Goal: Information Seeking & Learning: Stay updated

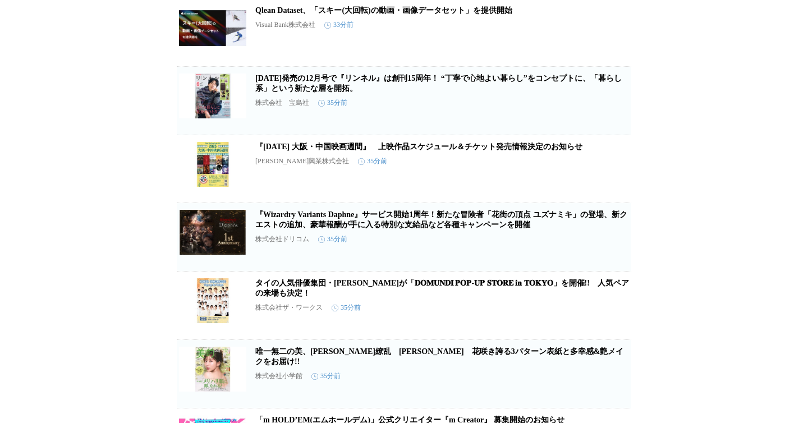
scroll to position [422, 0]
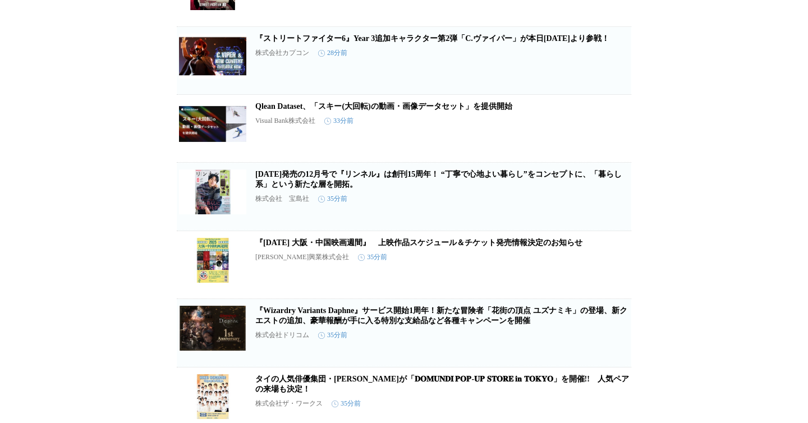
click at [201, 79] on img at bounding box center [212, 56] width 67 height 45
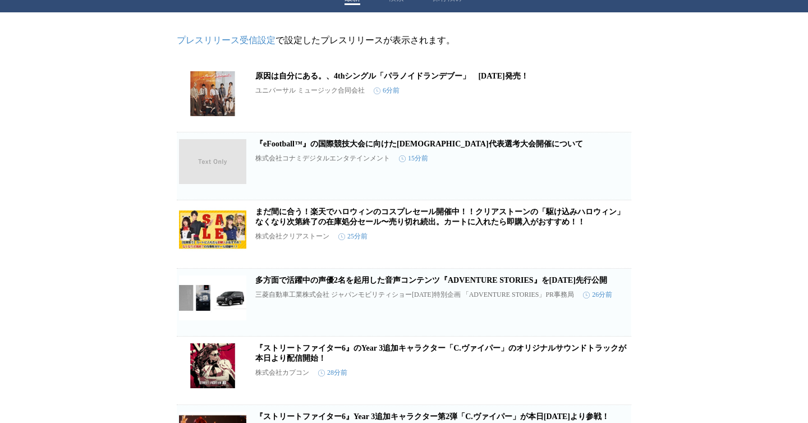
scroll to position [0, 0]
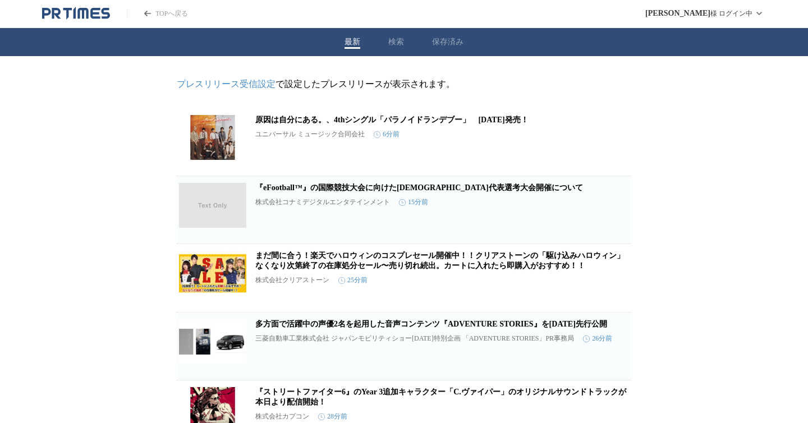
click at [70, 10] on icon "PR TIMESのトップページはこちら" at bounding box center [76, 13] width 68 height 13
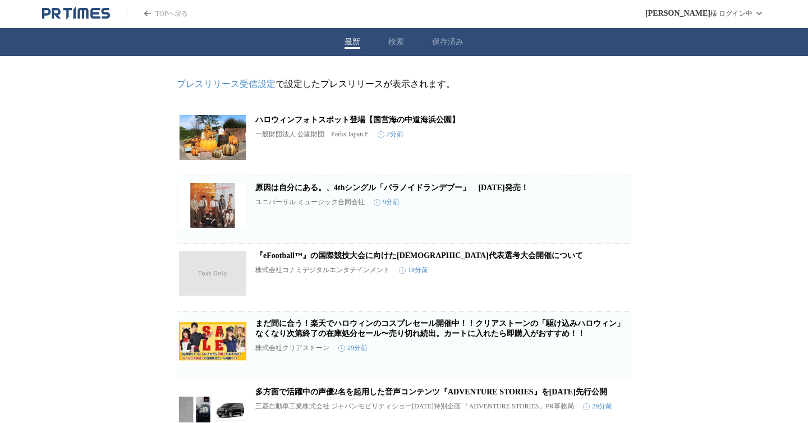
click at [96, 10] on icon "PR TIMESのトップページはこちら" at bounding box center [76, 13] width 68 height 13
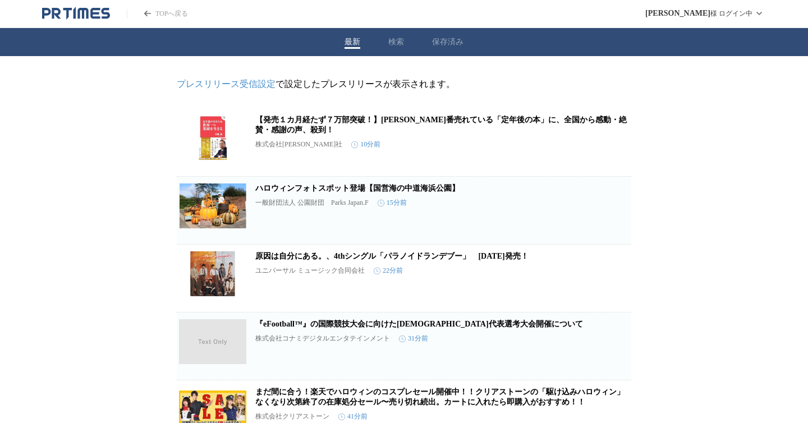
click at [104, 16] on icon "PR TIMESのトップページはこちら" at bounding box center [76, 13] width 68 height 13
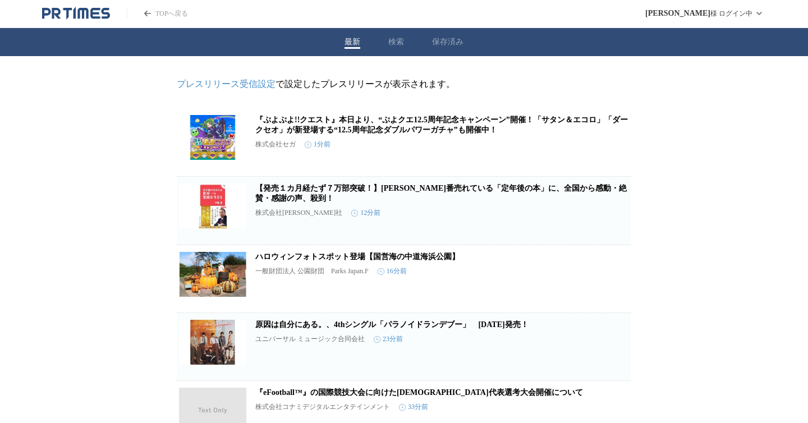
click at [349, 43] on button "最新" at bounding box center [353, 42] width 16 height 10
click at [106, 17] on icon "PR TIMESのトップページはこちら" at bounding box center [105, 13] width 9 height 11
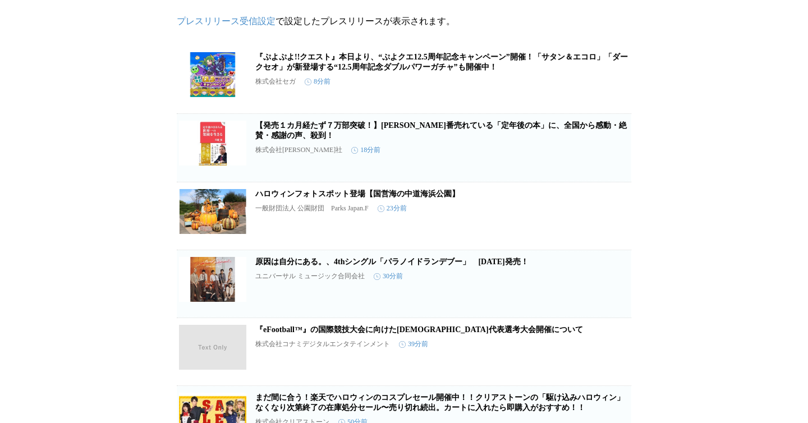
scroll to position [62, 0]
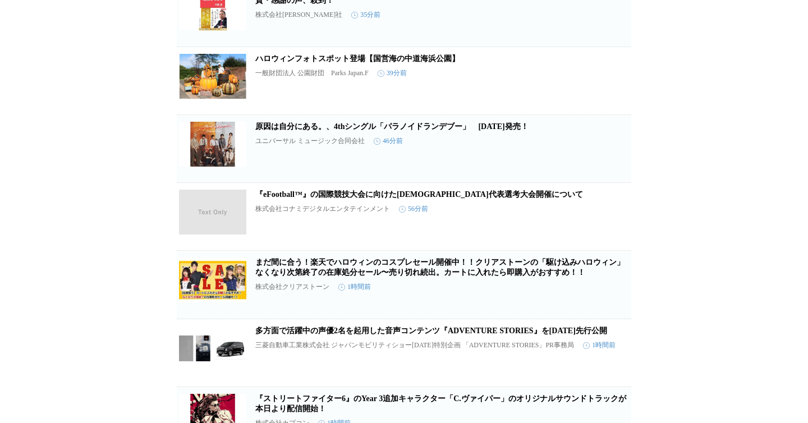
scroll to position [1155, 0]
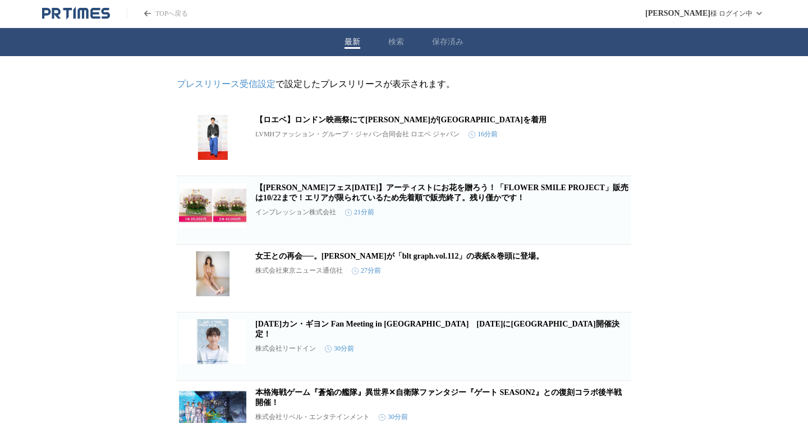
click at [349, 43] on button "最新" at bounding box center [353, 42] width 16 height 10
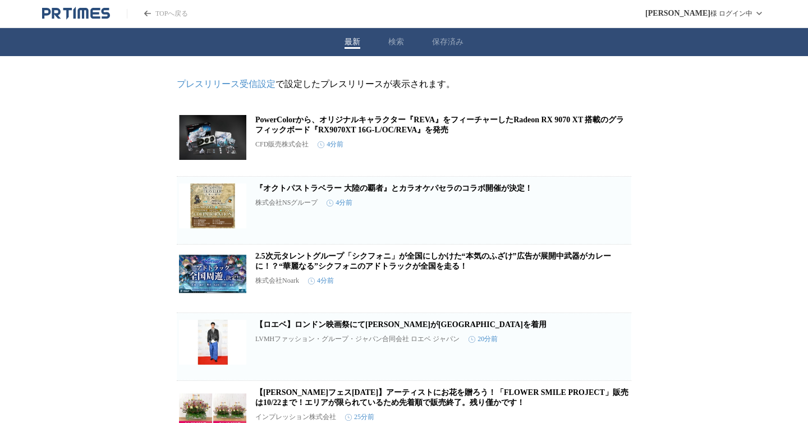
click at [97, 18] on icon "PR TIMESのトップページはこちら" at bounding box center [95, 13] width 10 height 11
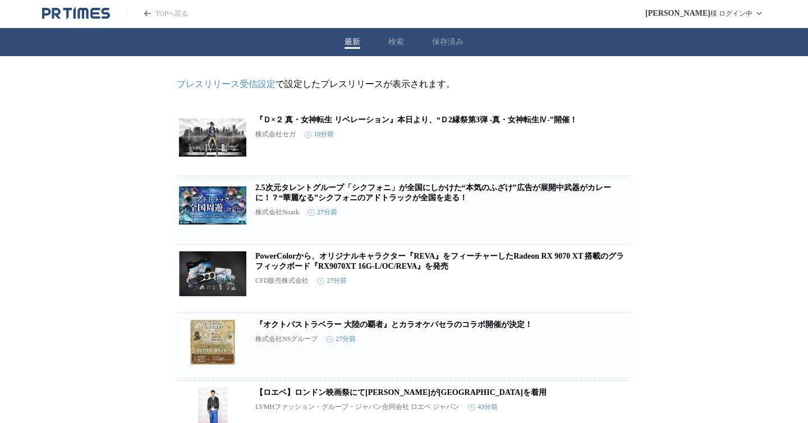
click at [442, 53] on div "最新 検索 保存済み" at bounding box center [404, 42] width 808 height 28
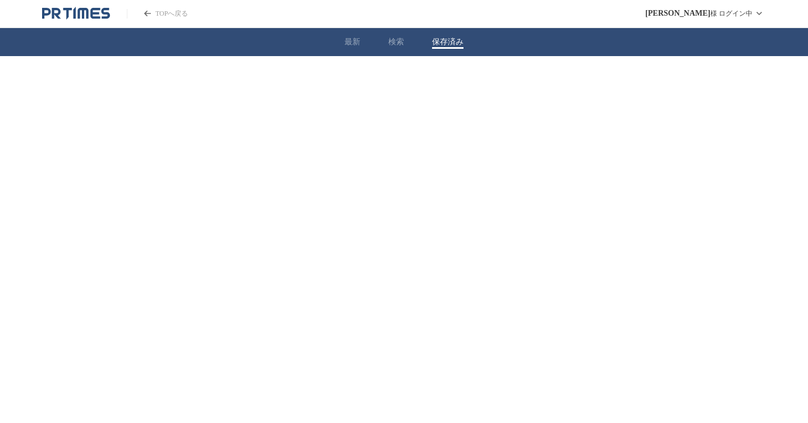
click at [442, 44] on button "保存済み" at bounding box center [447, 42] width 31 height 10
click at [355, 42] on button "最新" at bounding box center [353, 42] width 16 height 10
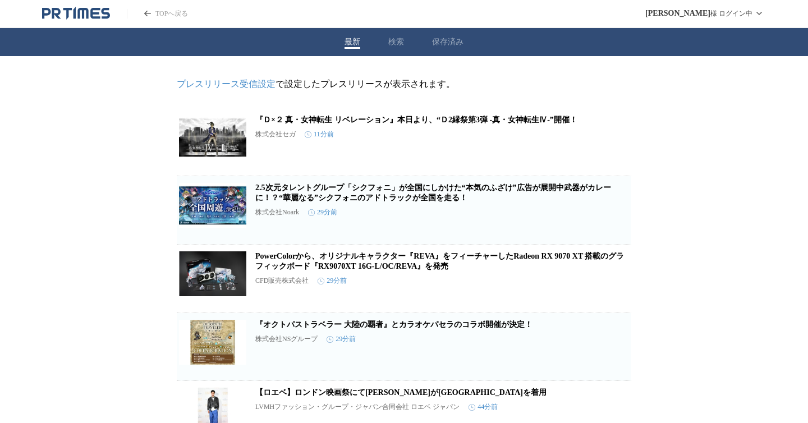
scroll to position [3, 0]
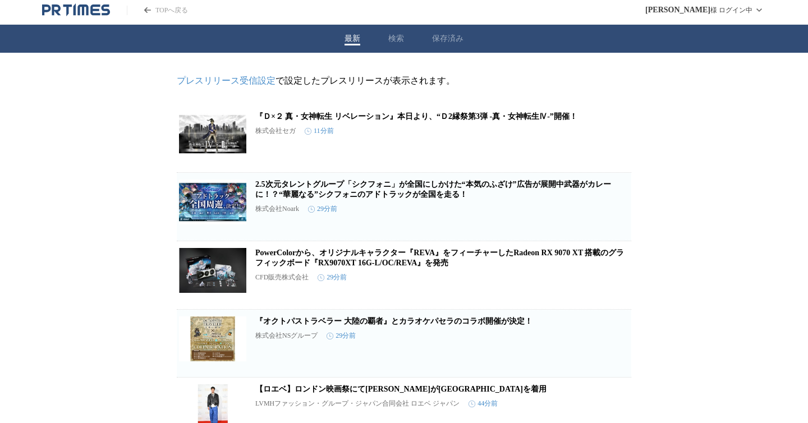
click at [98, 10] on icon "PR TIMESのトップページはこちら" at bounding box center [95, 9] width 10 height 11
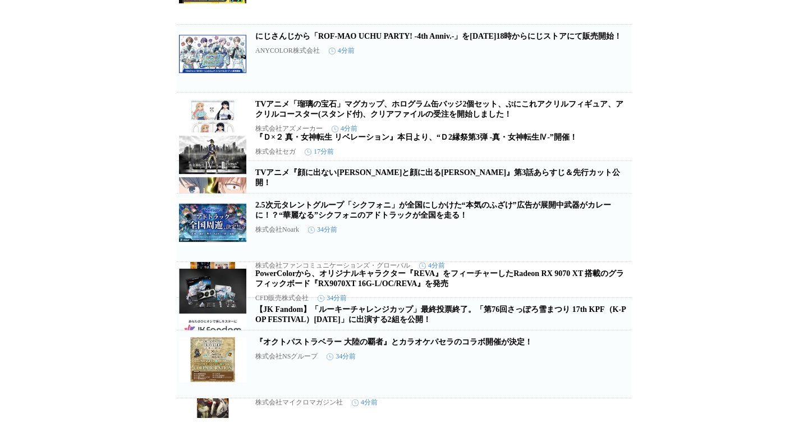
scroll to position [1149, 0]
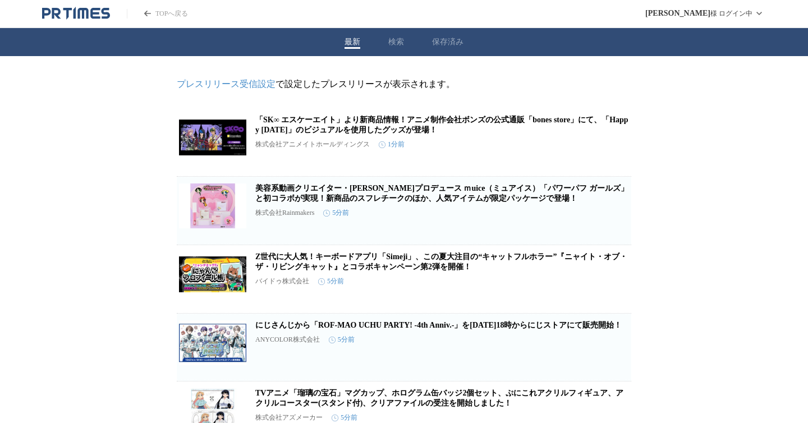
scroll to position [1, 0]
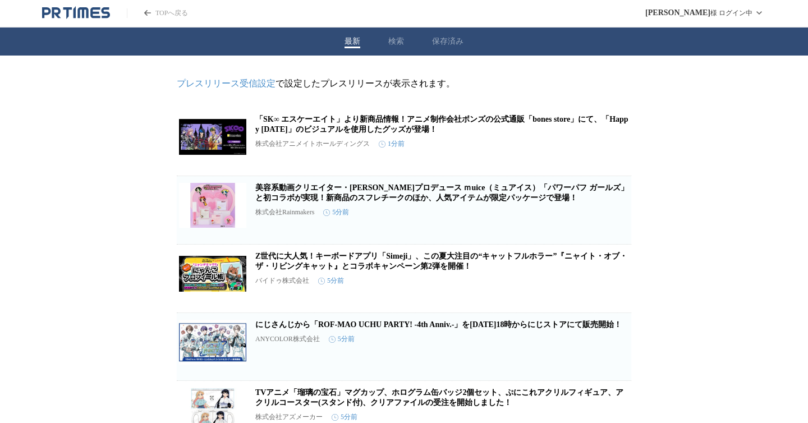
click at [570, 163] on span "保存する" at bounding box center [573, 160] width 22 height 8
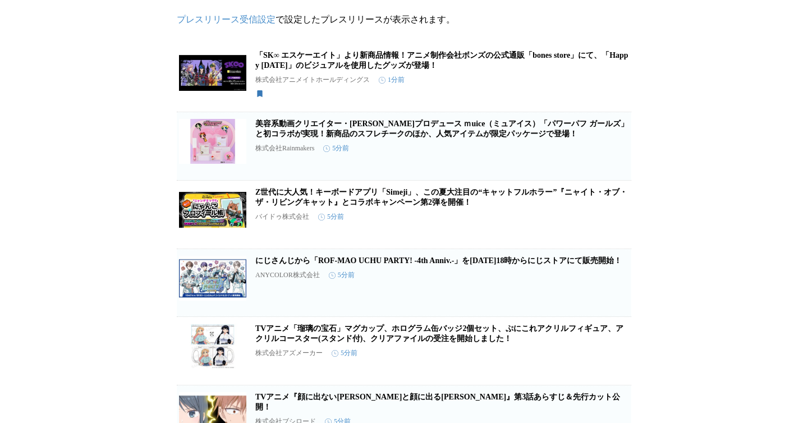
scroll to position [84, 0]
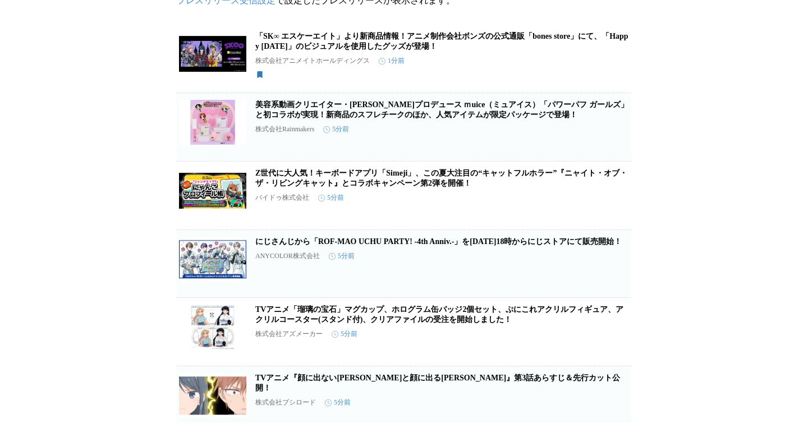
click at [566, 285] on span "保存する" at bounding box center [573, 281] width 22 height 8
click at [543, 246] on link "にじさんじから「ROF-MAO UCHU PARTY! -4th Anniv.-」を[DATE]18時からにじストアにて販売開始！" at bounding box center [438, 241] width 367 height 8
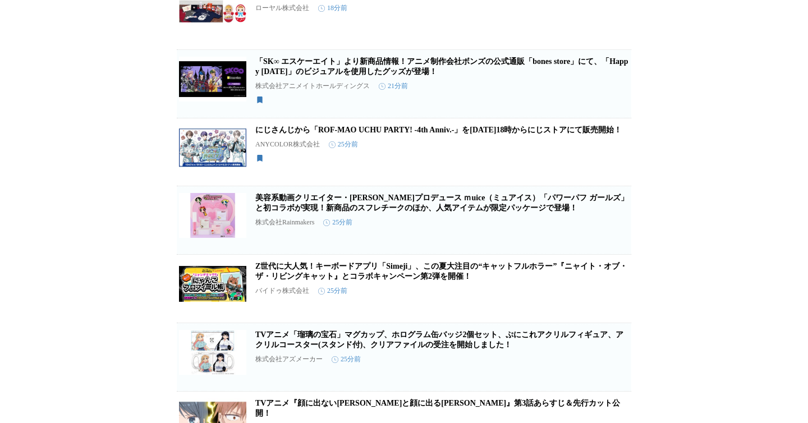
scroll to position [0, 0]
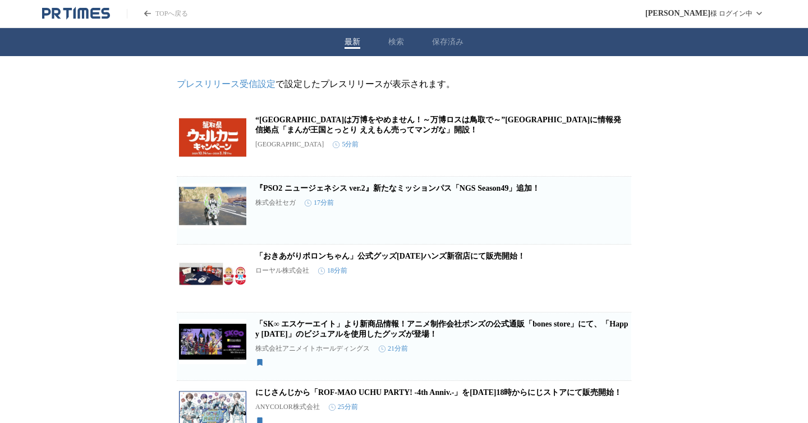
click at [90, 19] on icon "PR TIMESのトップページはこちら" at bounding box center [76, 13] width 68 height 13
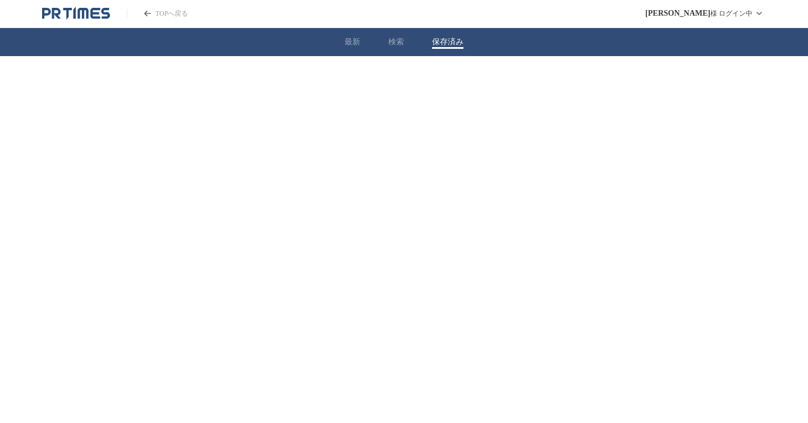
click at [453, 40] on button "保存済み" at bounding box center [447, 42] width 31 height 10
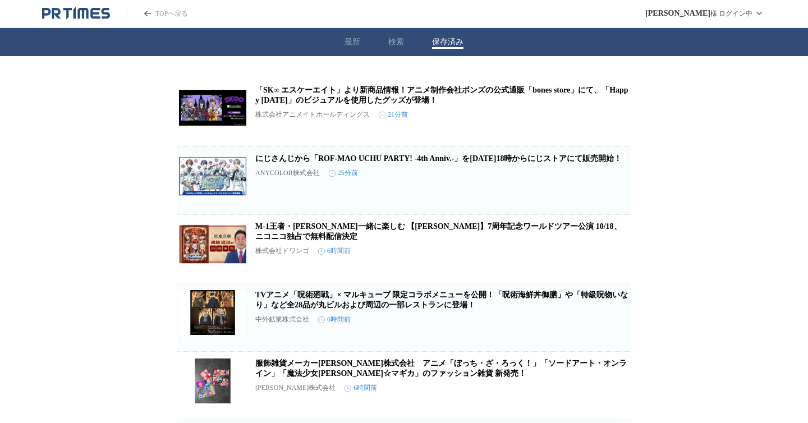
click at [600, 193] on button "保存を解除" at bounding box center [614, 197] width 36 height 36
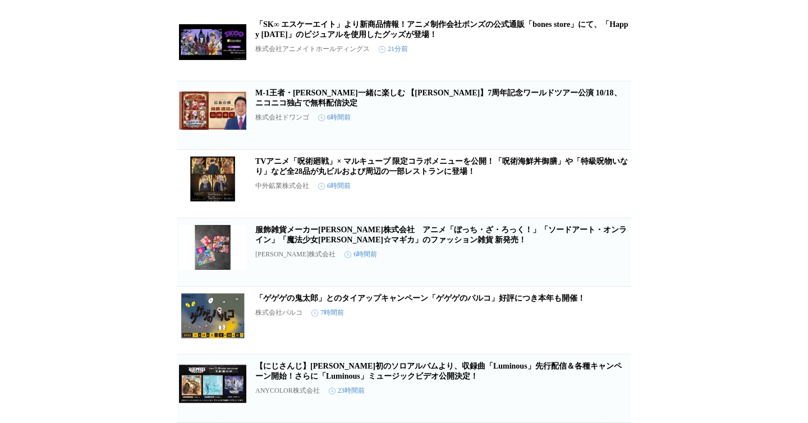
scroll to position [79, 0]
click at [613, 397] on icon "button" at bounding box center [614, 394] width 8 height 10
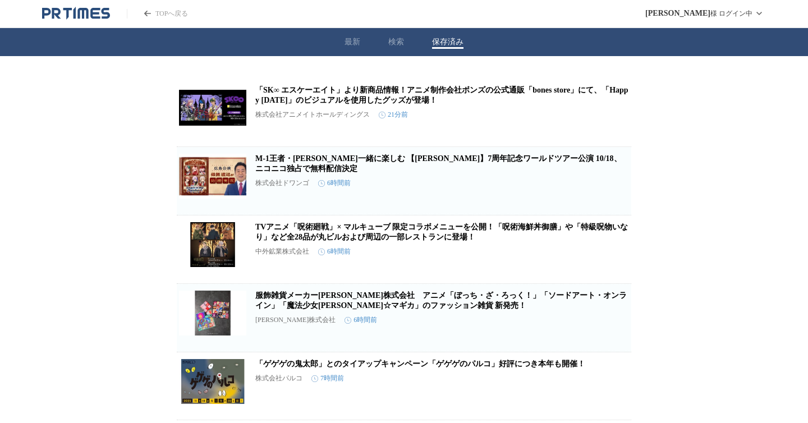
scroll to position [0, 0]
click at [98, 11] on icon "PR TIMESのトップページはこちら" at bounding box center [76, 13] width 68 height 13
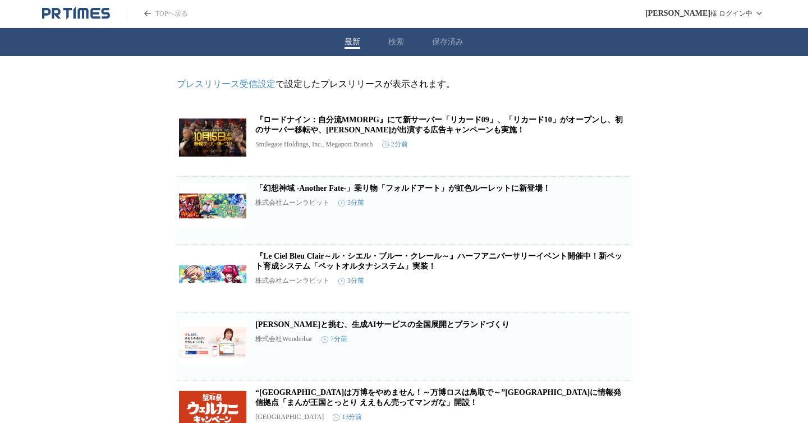
click at [94, 15] on icon "PR TIMESのトップページはこちら" at bounding box center [76, 13] width 68 height 13
